Goal: Task Accomplishment & Management: Manage account settings

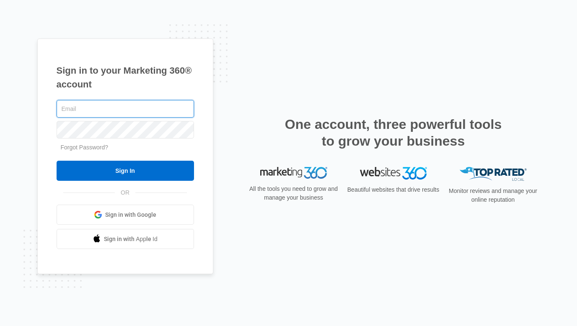
type input "[EMAIL_ADDRESS][DOMAIN_NAME]"
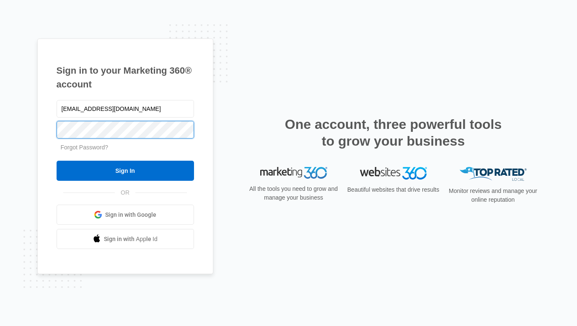
click at [125, 171] on input "Sign In" at bounding box center [125, 171] width 137 height 20
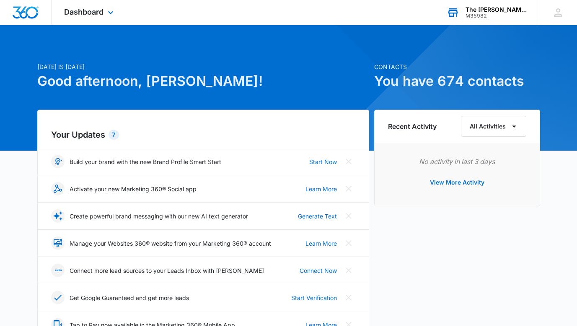
click at [507, 13] on div "M35982" at bounding box center [495, 16] width 61 height 6
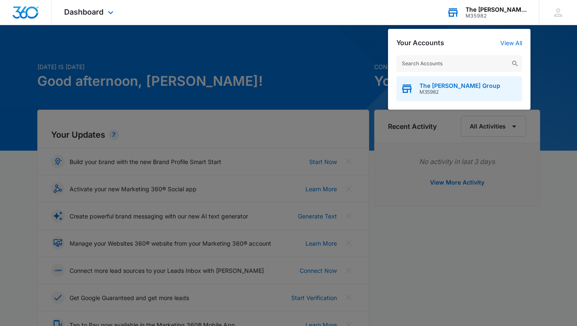
click at [456, 91] on span "M35982" at bounding box center [459, 92] width 81 height 6
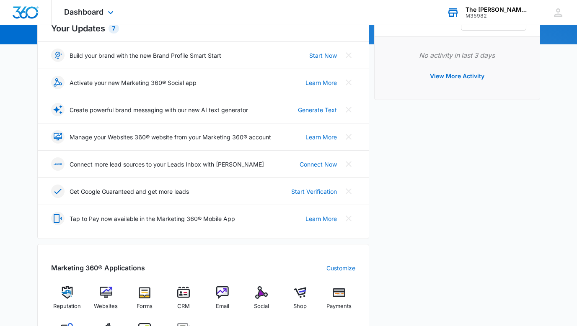
scroll to position [114, 0]
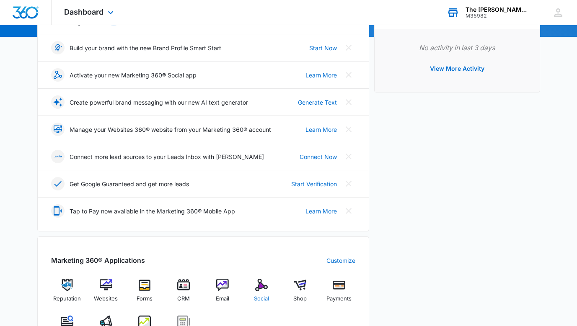
click at [258, 283] on img at bounding box center [261, 285] width 13 height 13
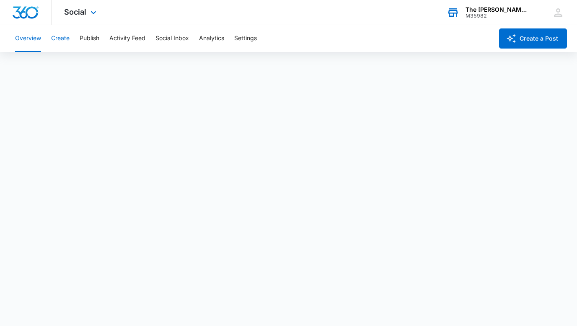
click at [63, 43] on button "Create" at bounding box center [60, 38] width 18 height 27
click at [27, 33] on button "Overview" at bounding box center [28, 38] width 26 height 27
click at [88, 13] on icon at bounding box center [93, 15] width 10 height 10
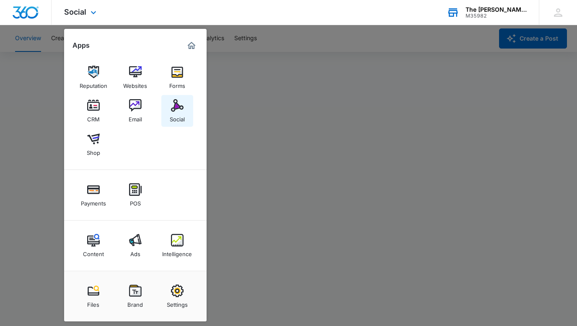
click at [180, 102] on img at bounding box center [177, 105] width 13 height 13
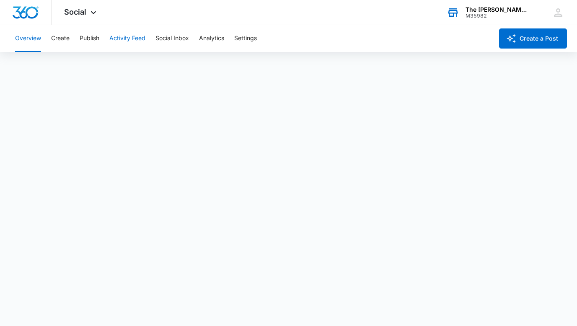
click at [126, 42] on button "Activity Feed" at bounding box center [127, 38] width 36 height 27
click at [91, 64] on button "Direct Messages" at bounding box center [84, 63] width 46 height 23
click at [47, 64] on button "Recent Posts" at bounding box center [33, 63] width 36 height 23
click at [75, 63] on button "Direct Messages" at bounding box center [84, 63] width 46 height 23
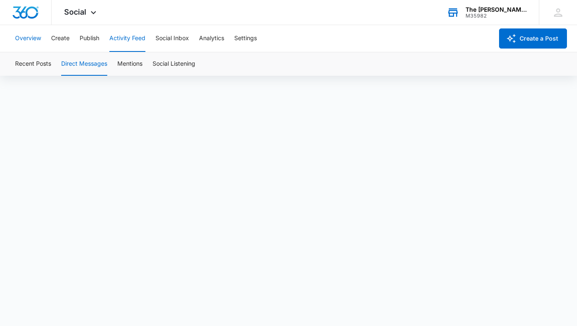
click at [34, 41] on button "Overview" at bounding box center [28, 38] width 26 height 27
click at [181, 39] on button "Social Inbox" at bounding box center [171, 38] width 33 height 27
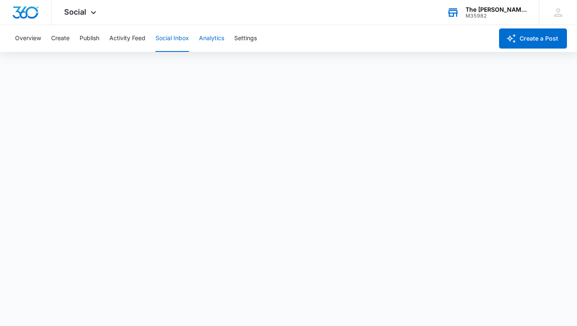
click at [206, 36] on button "Analytics" at bounding box center [211, 38] width 25 height 27
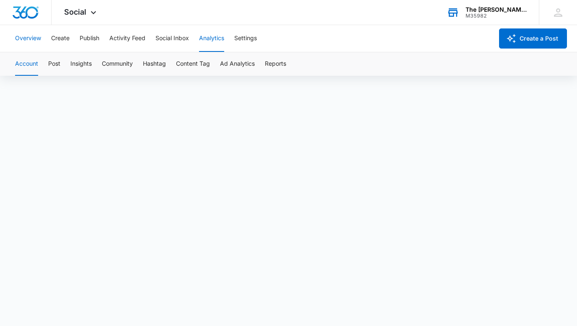
click at [32, 41] on button "Overview" at bounding box center [28, 38] width 26 height 27
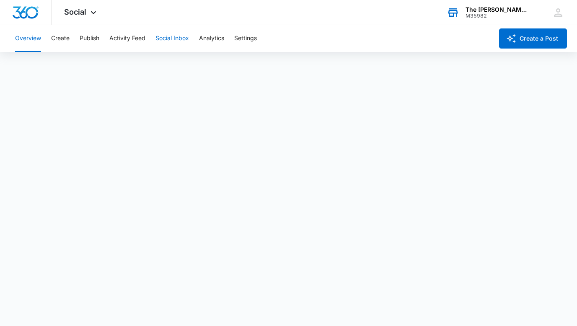
click at [184, 34] on button "Social Inbox" at bounding box center [171, 38] width 33 height 27
click at [214, 41] on button "Analytics" at bounding box center [211, 38] width 25 height 27
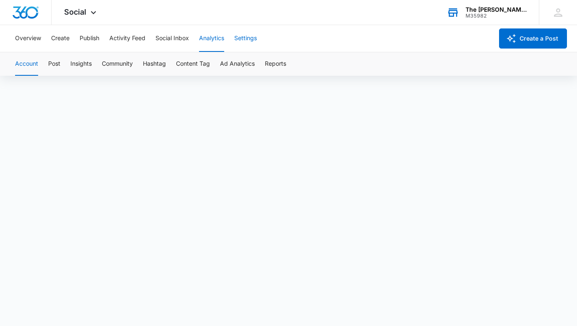
click at [249, 41] on button "Settings" at bounding box center [245, 38] width 23 height 27
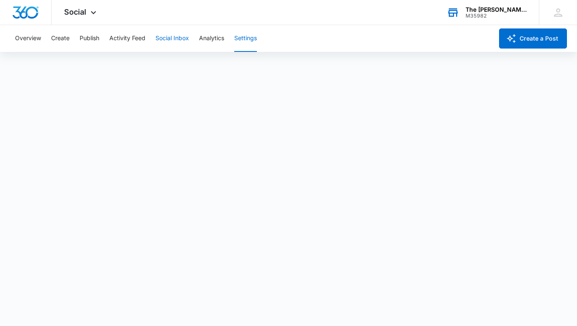
click at [177, 39] on button "Social Inbox" at bounding box center [171, 38] width 33 height 27
click at [205, 43] on button "Analytics" at bounding box center [211, 38] width 25 height 27
